Goal: Task Accomplishment & Management: Manage account settings

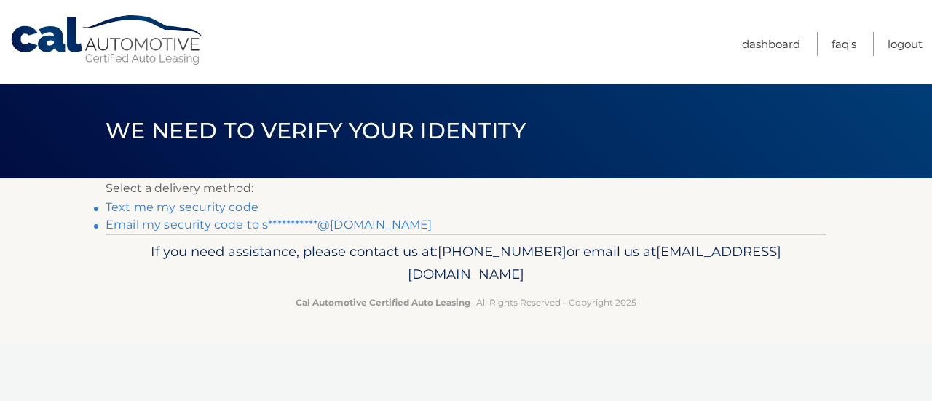
click at [215, 221] on link "**********" at bounding box center [269, 225] width 326 height 14
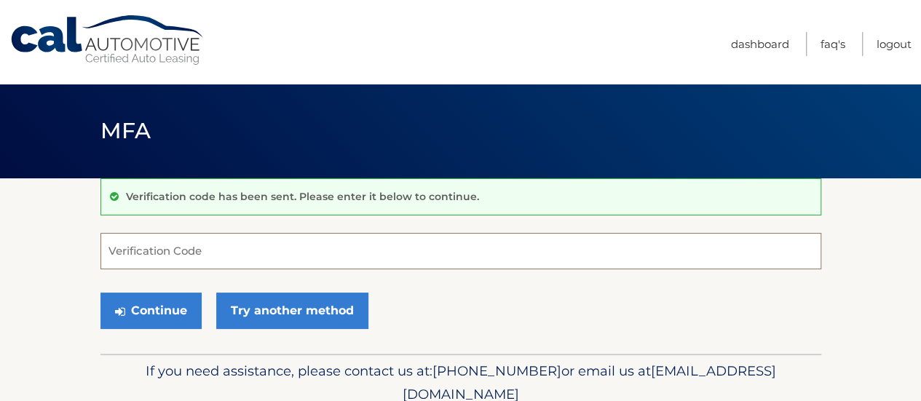
click at [373, 260] on input "Verification Code" at bounding box center [460, 251] width 721 height 36
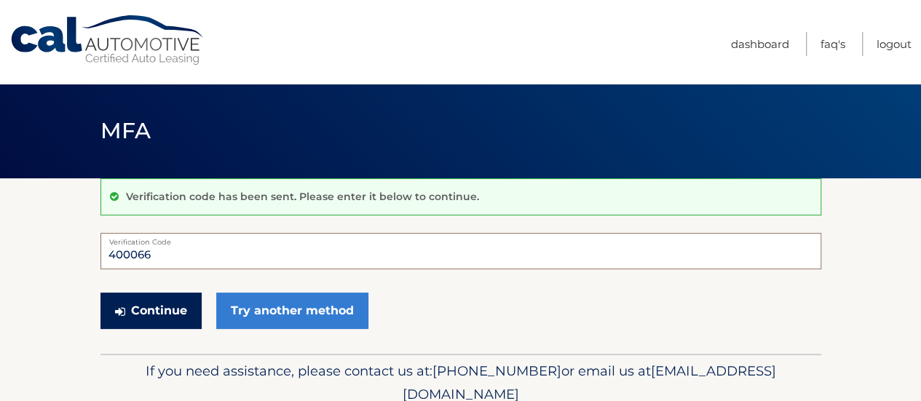
type input "400066"
click at [180, 304] on button "Continue" at bounding box center [150, 311] width 101 height 36
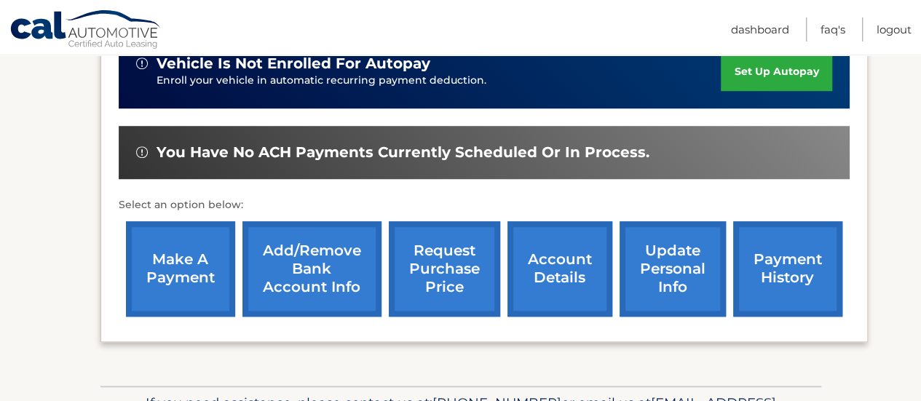
scroll to position [443, 0]
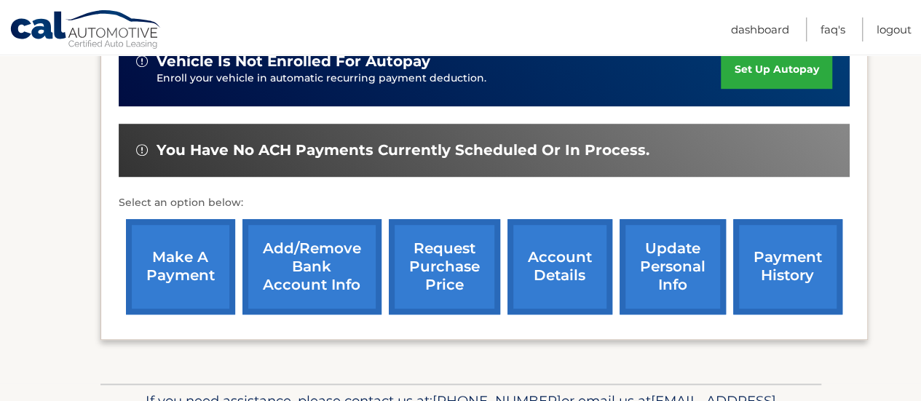
click at [173, 257] on link "make a payment" at bounding box center [180, 266] width 109 height 95
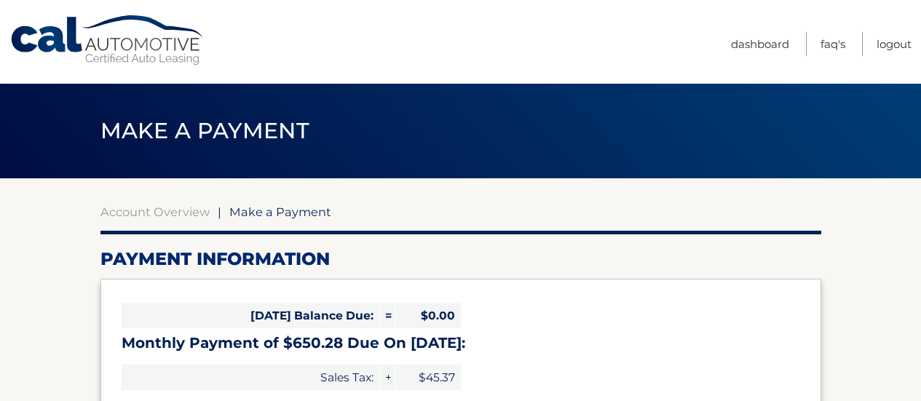
select select "NmUxYmM1YjEtZmZjNC00NWY5LWI5OWUtYjMyZGNlMDk0YzNj"
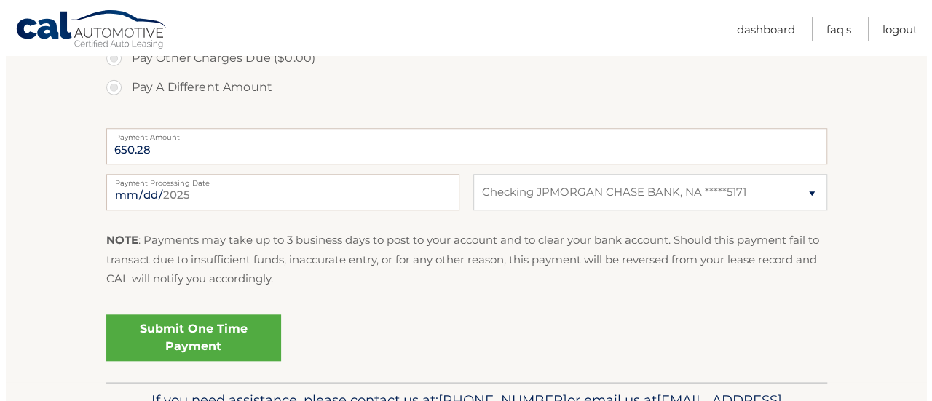
scroll to position [553, 0]
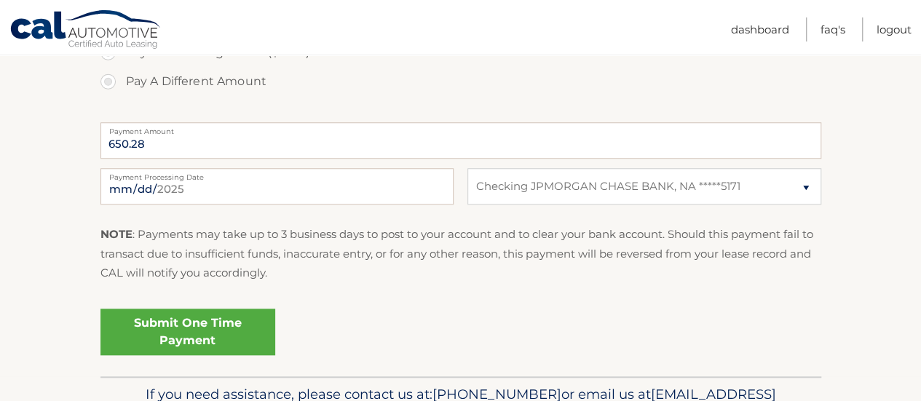
click at [236, 321] on link "Submit One Time Payment" at bounding box center [187, 332] width 175 height 47
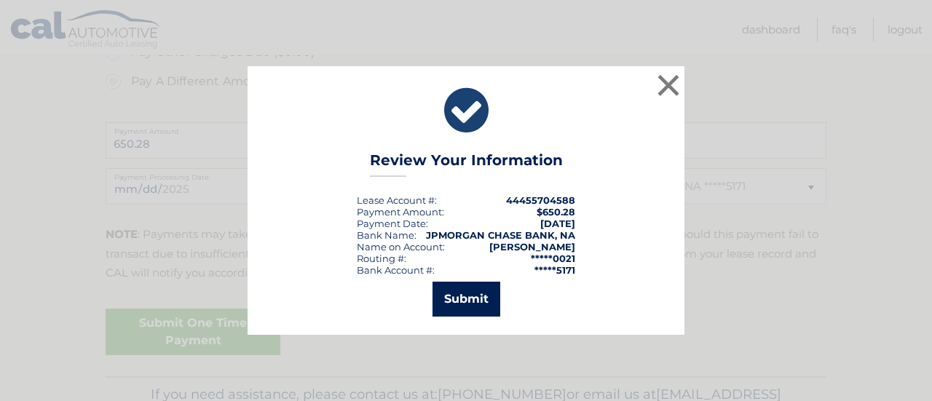
click at [446, 310] on button "Submit" at bounding box center [466, 299] width 68 height 35
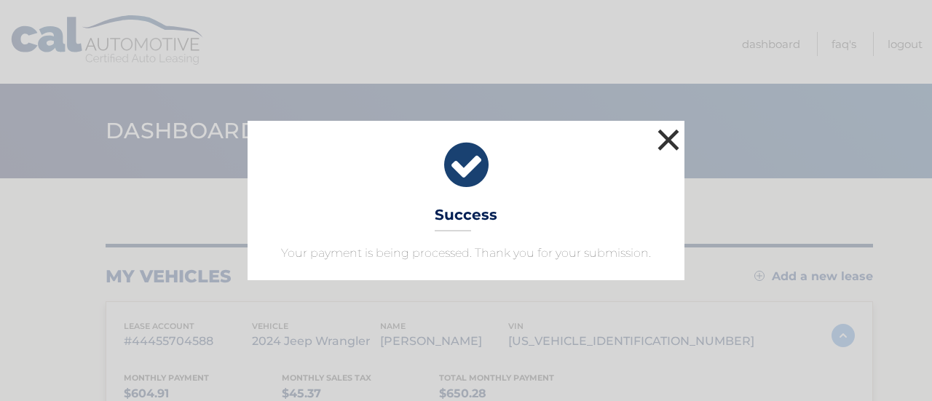
click at [671, 140] on button "×" at bounding box center [668, 139] width 29 height 29
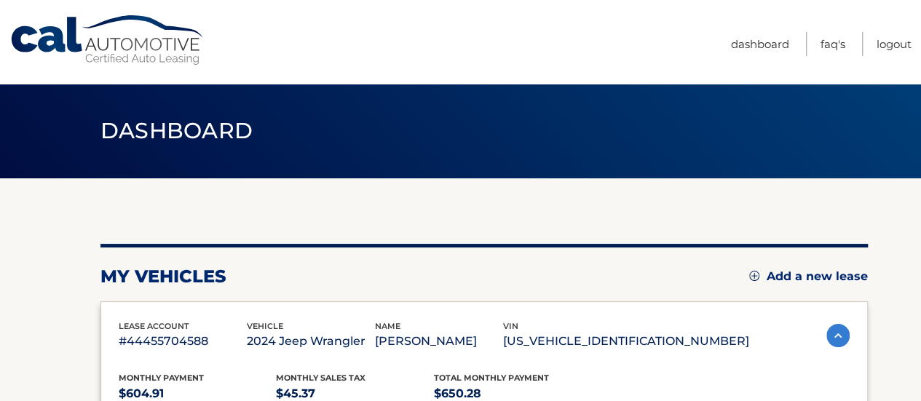
click at [671, 140] on header "Dashboard" at bounding box center [460, 131] width 721 height 95
